Goal: Task Accomplishment & Management: Complete application form

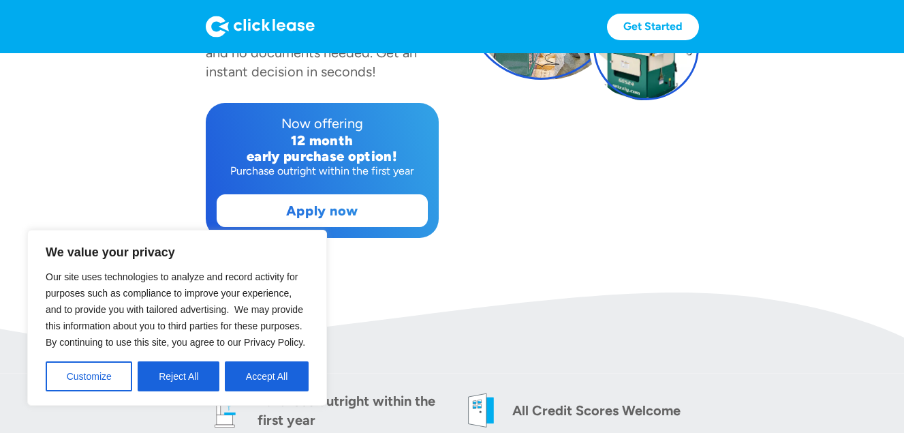
scroll to position [300, 0]
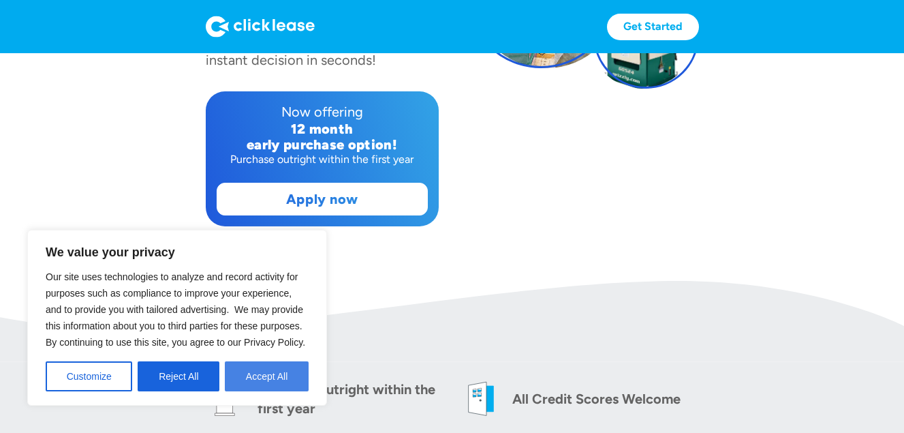
click at [253, 379] on button "Accept All" at bounding box center [267, 376] width 84 height 30
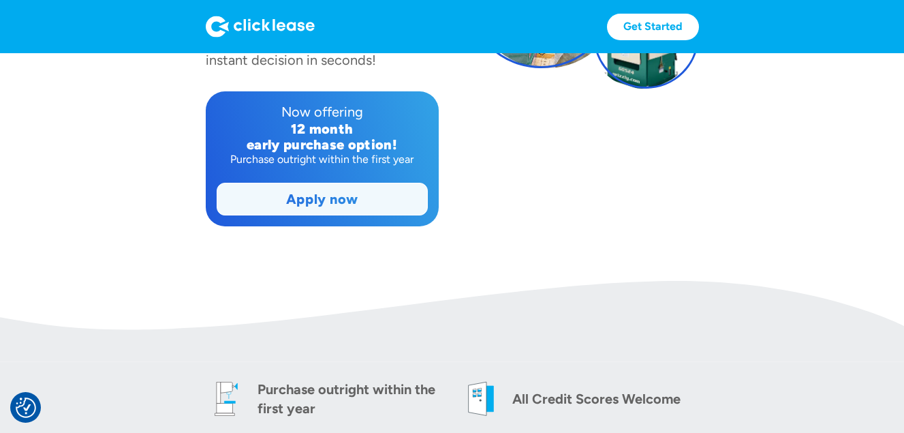
click at [298, 205] on link "Apply now" at bounding box center [322, 198] width 210 height 31
